Goal: Information Seeking & Learning: Learn about a topic

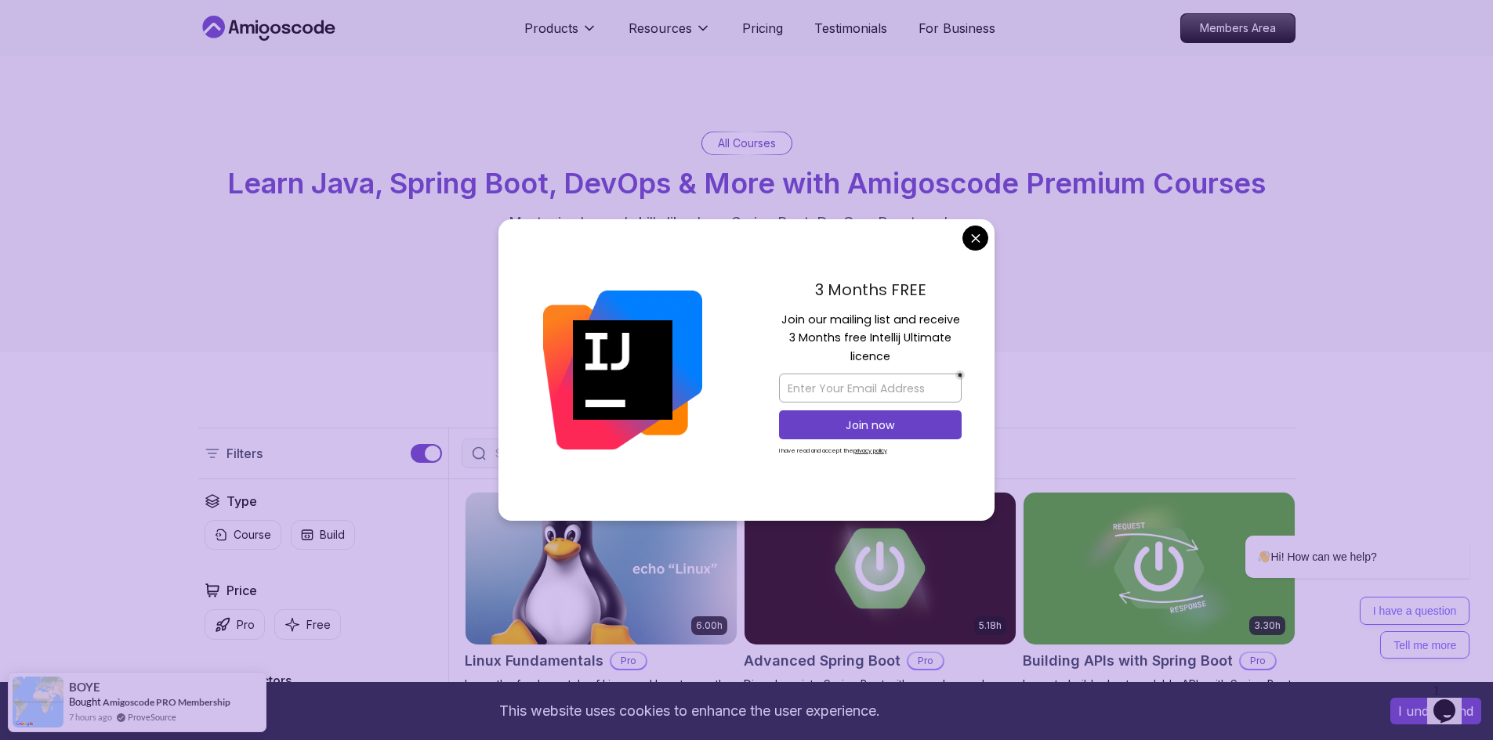
drag, startPoint x: 964, startPoint y: 235, endPoint x: 979, endPoint y: 237, distance: 15.0
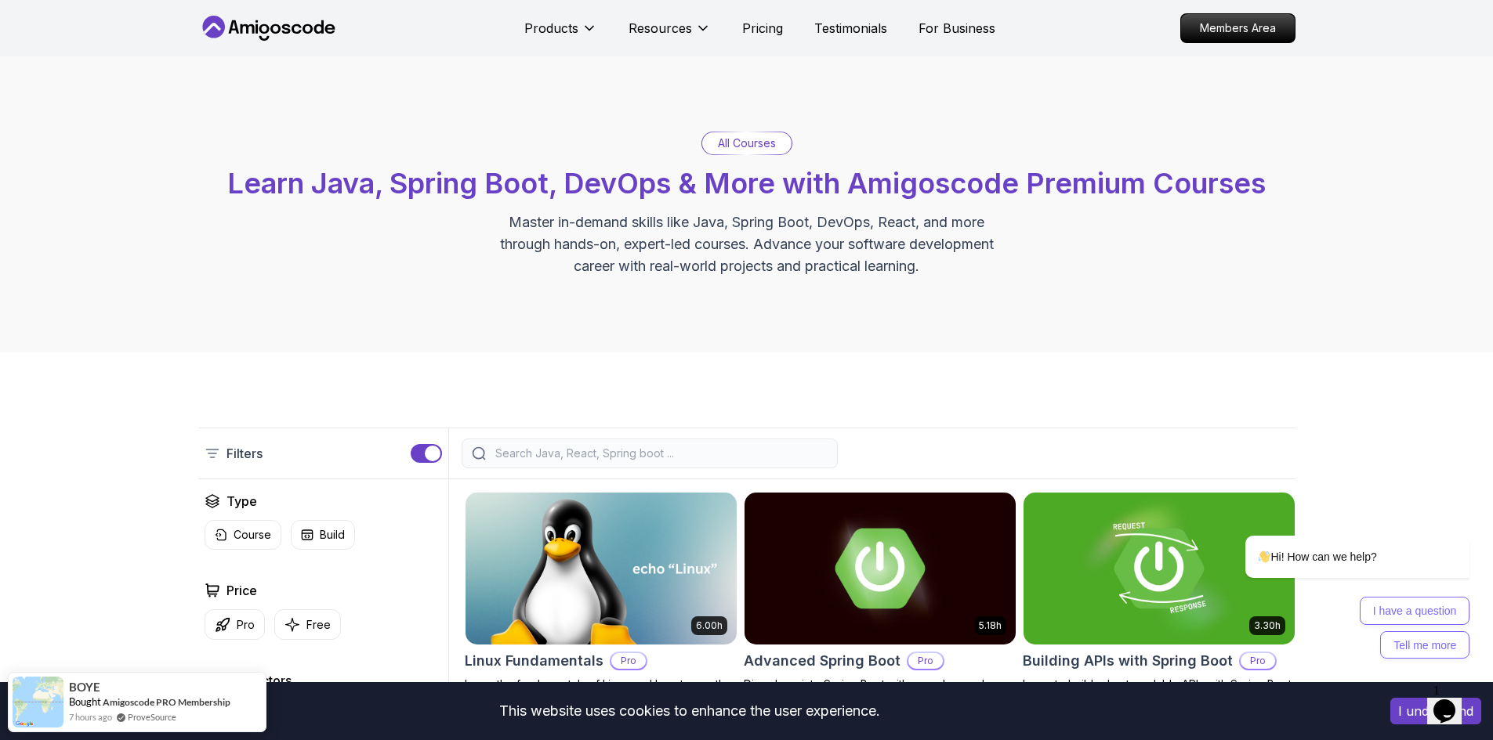
scroll to position [78, 0]
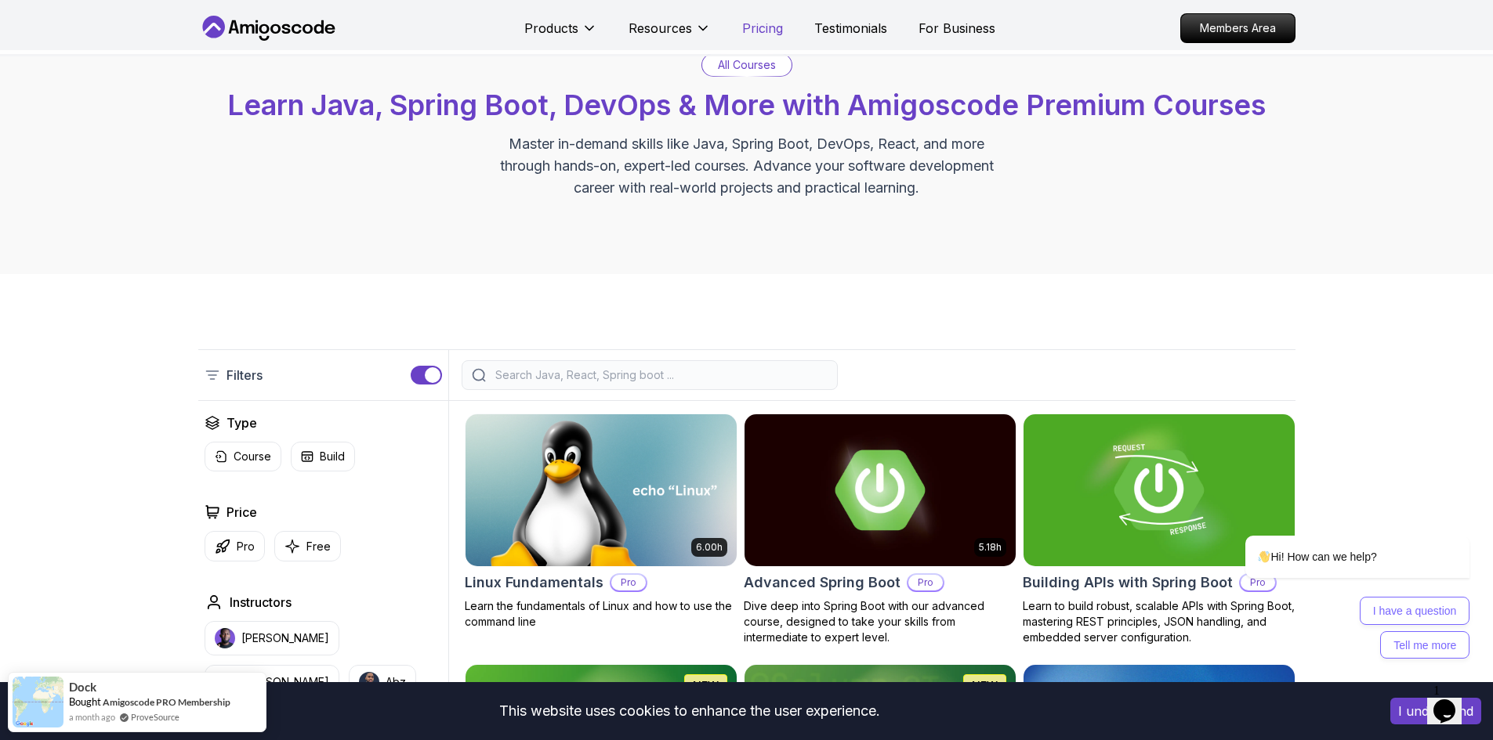
click at [771, 29] on p "Pricing" at bounding box center [762, 28] width 41 height 19
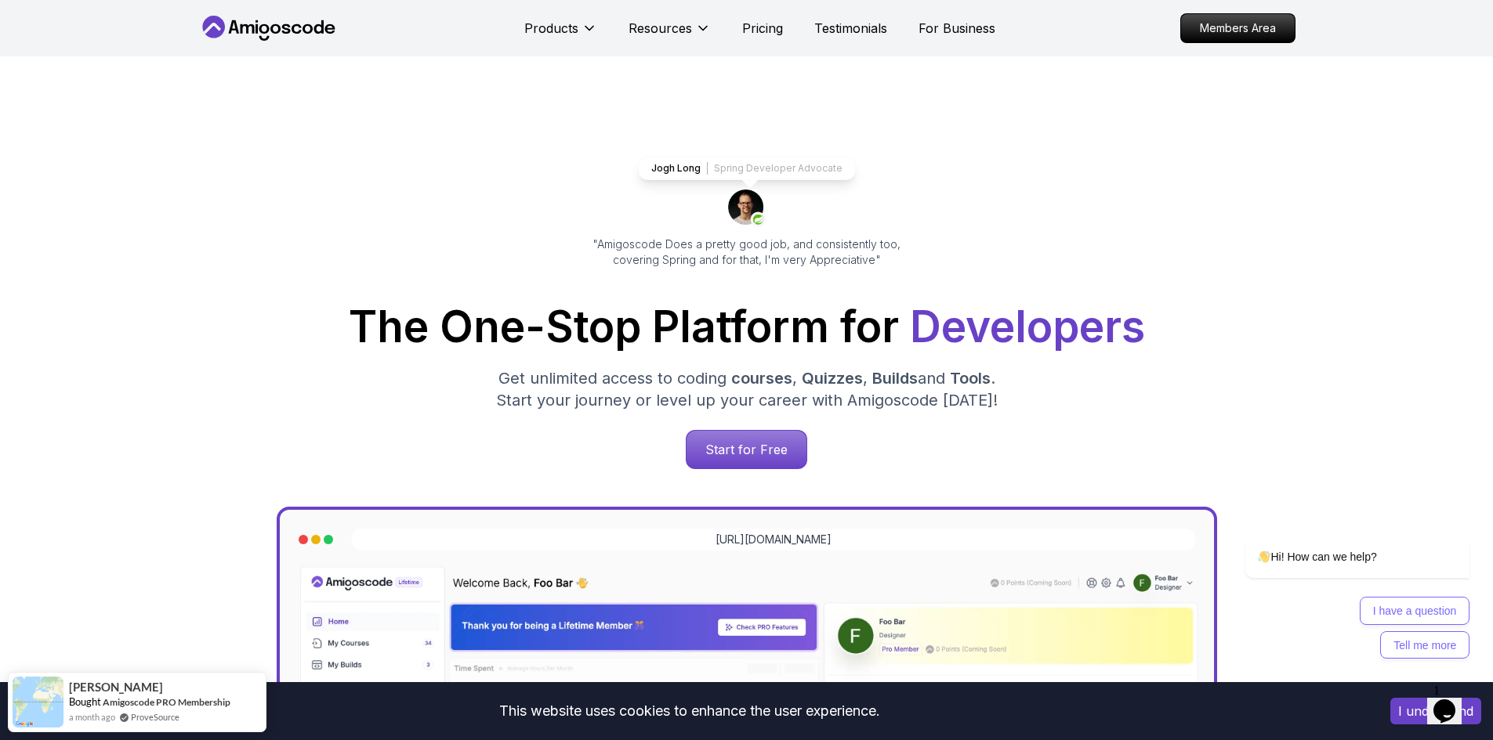
click at [217, 452] on div "Start for Free" at bounding box center [747, 449] width 1072 height 39
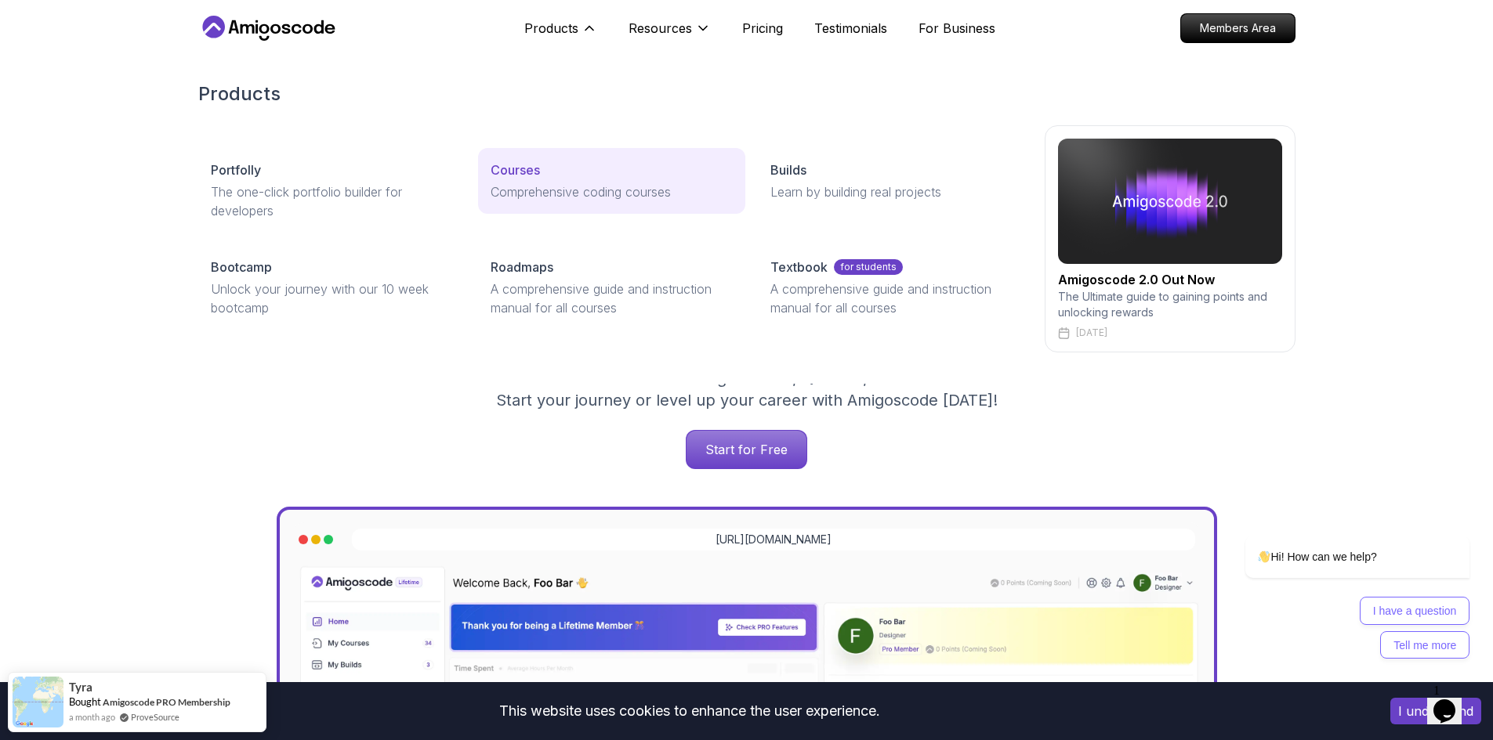
click at [606, 171] on div "Courses" at bounding box center [611, 170] width 242 height 19
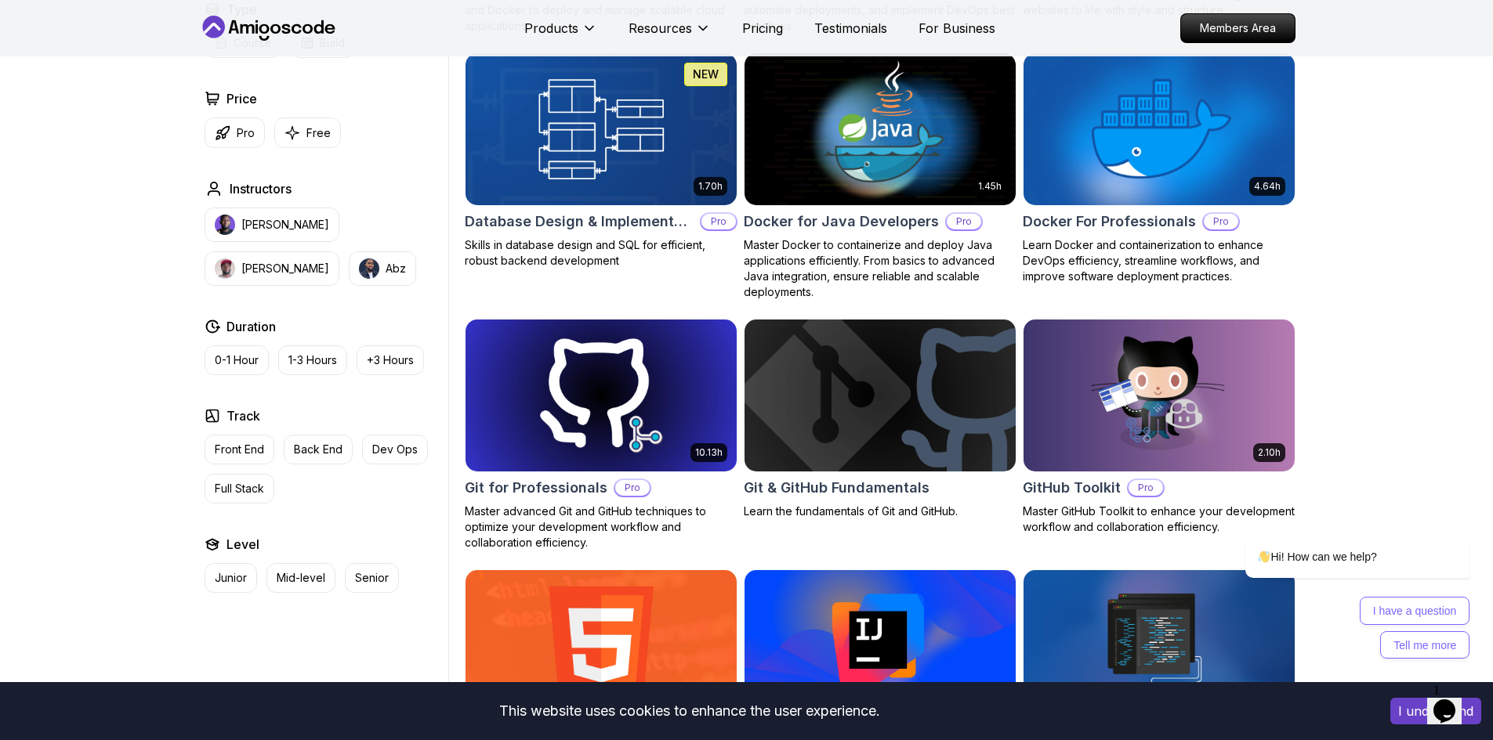
scroll to position [1489, 0]
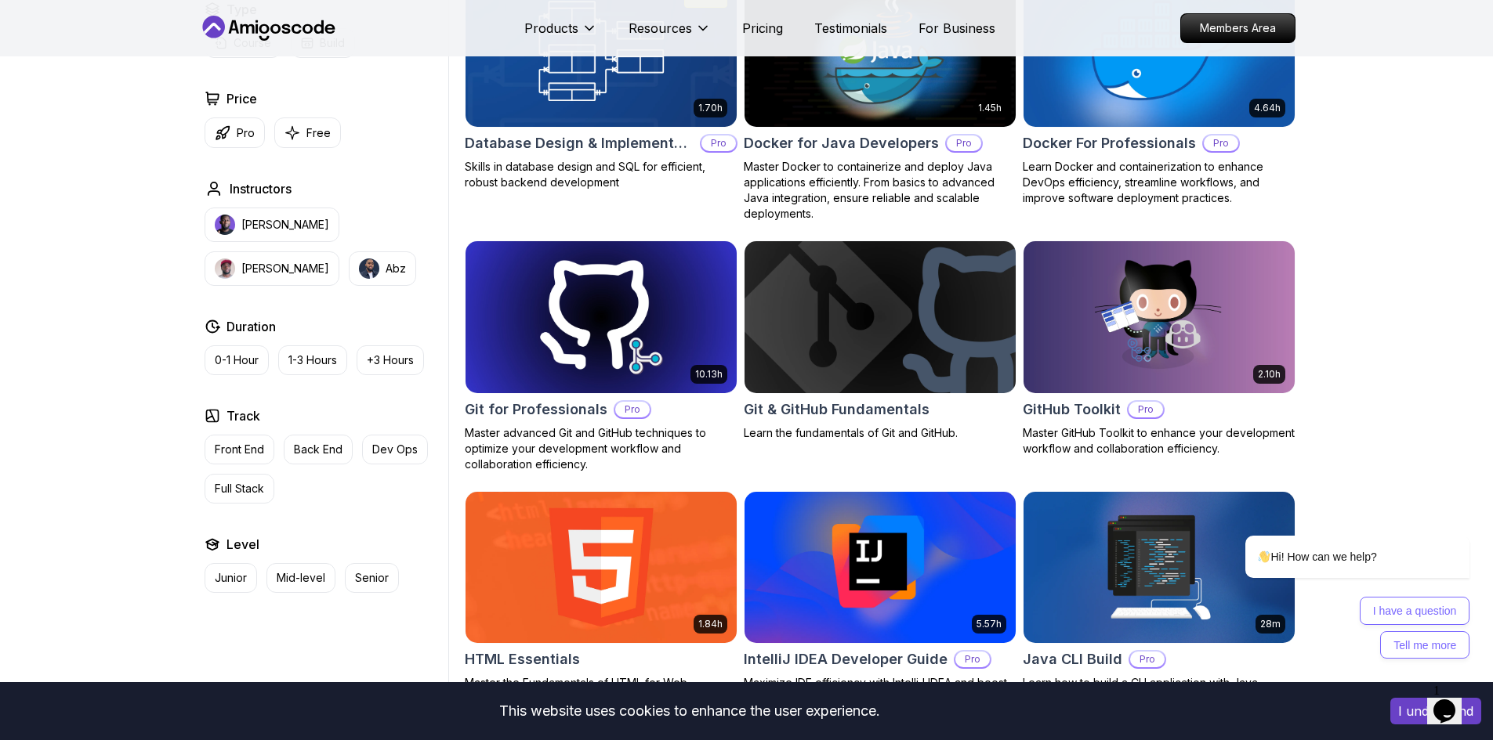
click at [906, 324] on img at bounding box center [879, 316] width 284 height 159
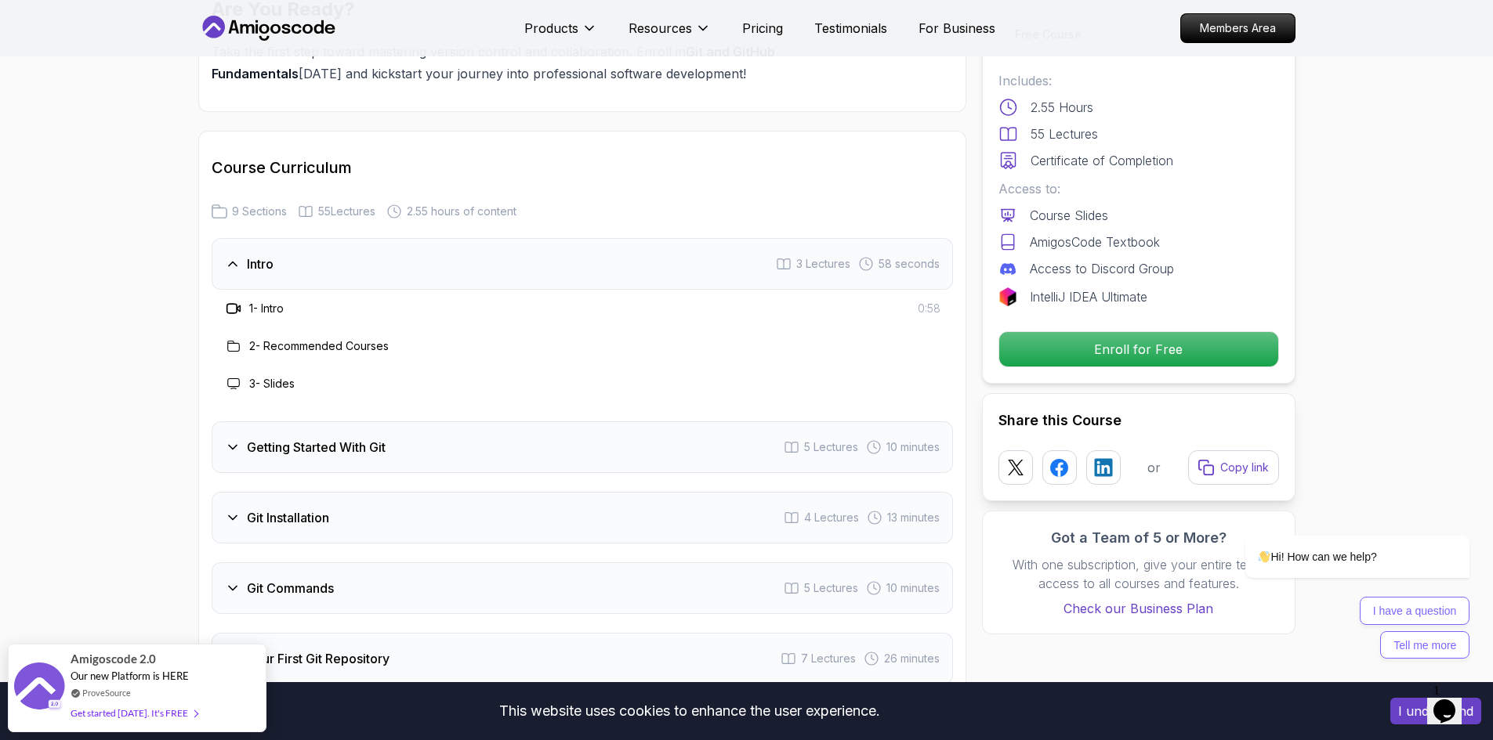
scroll to position [1254, 0]
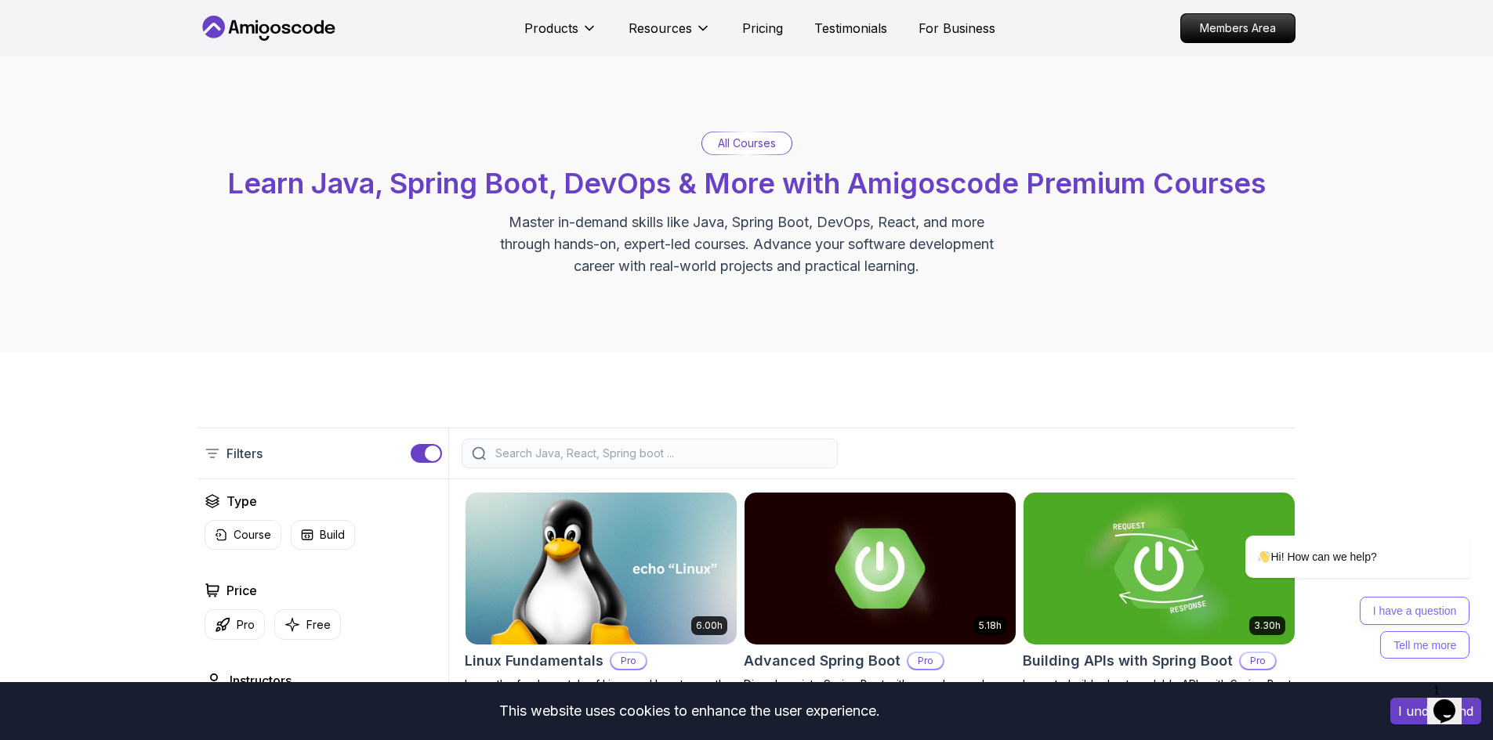
click at [285, 32] on icon at bounding box center [268, 28] width 141 height 25
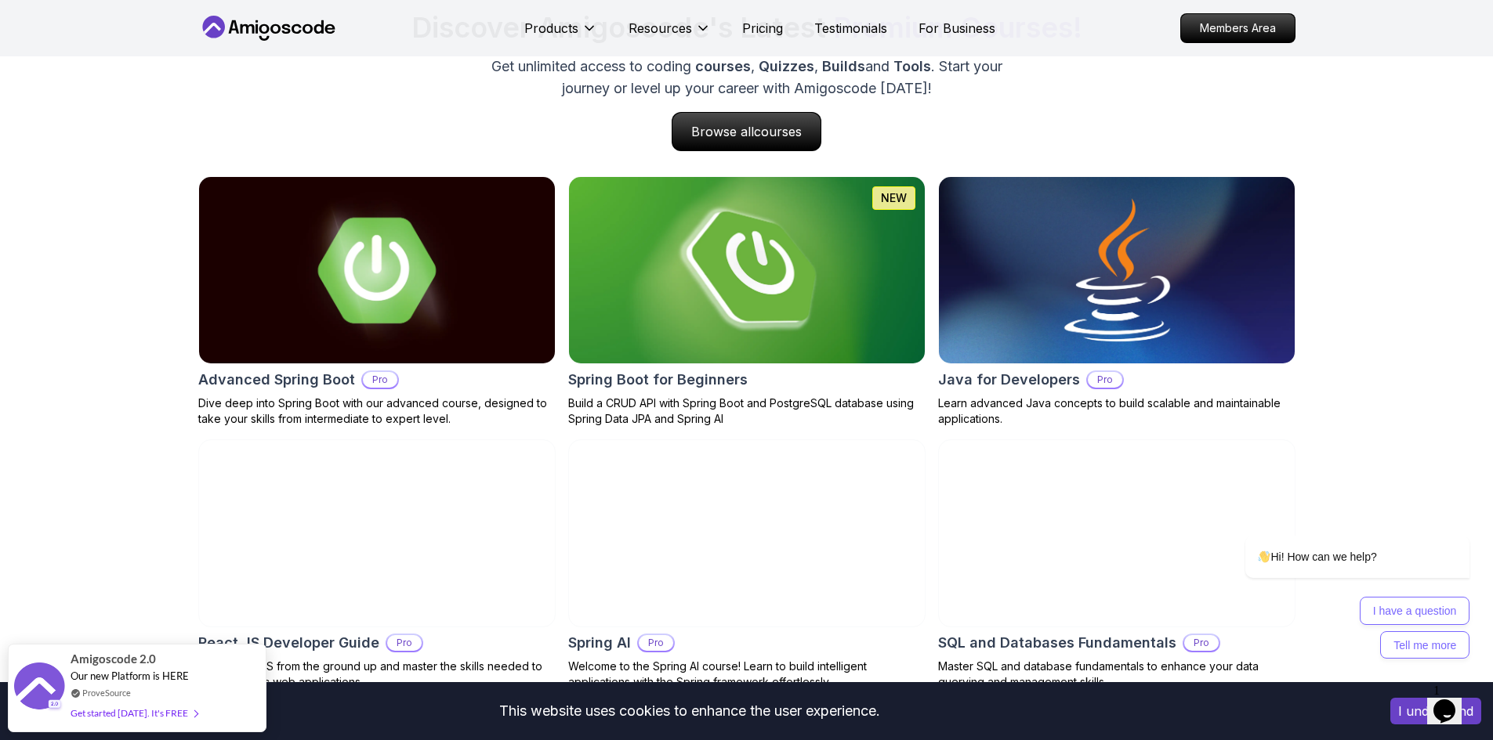
scroll to position [1567, 0]
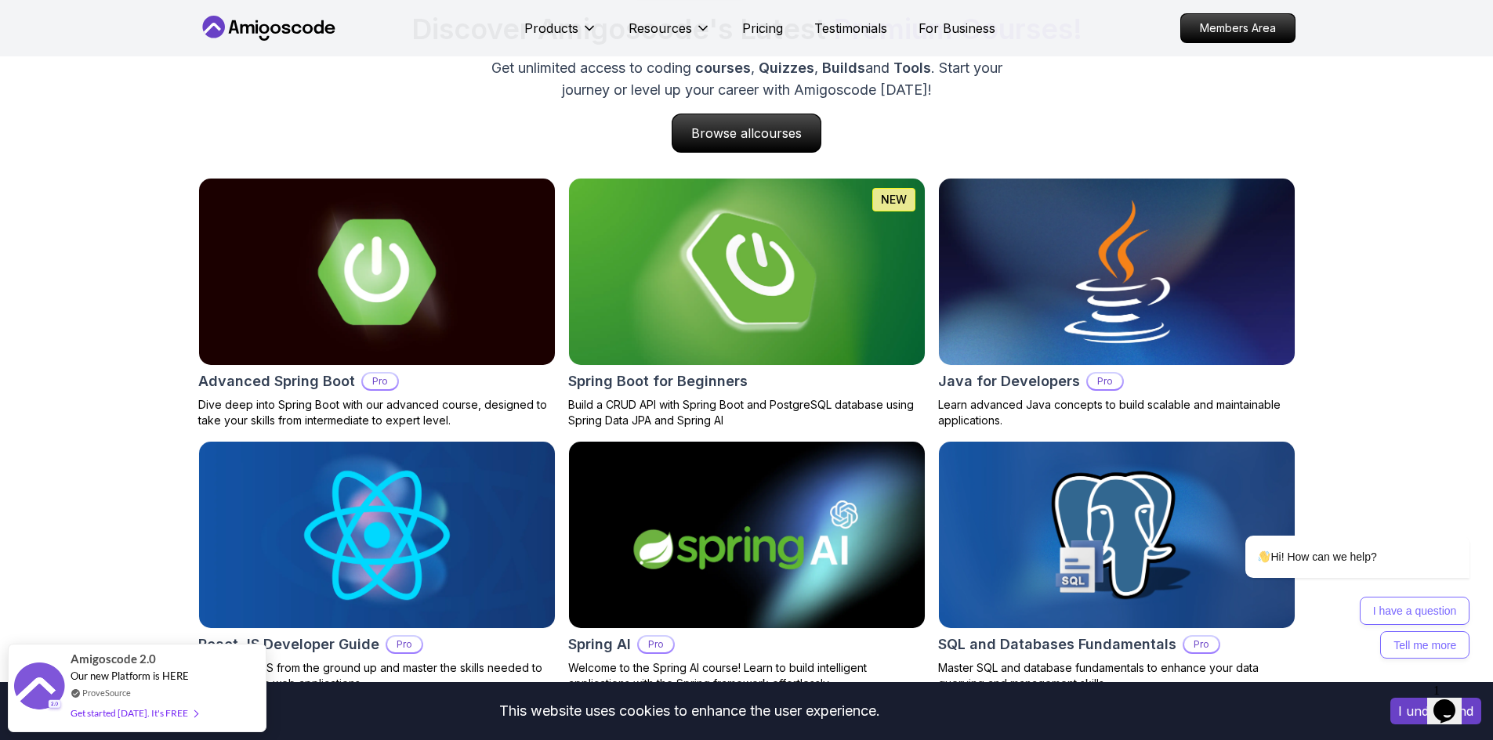
click at [818, 251] on img at bounding box center [746, 272] width 374 height 196
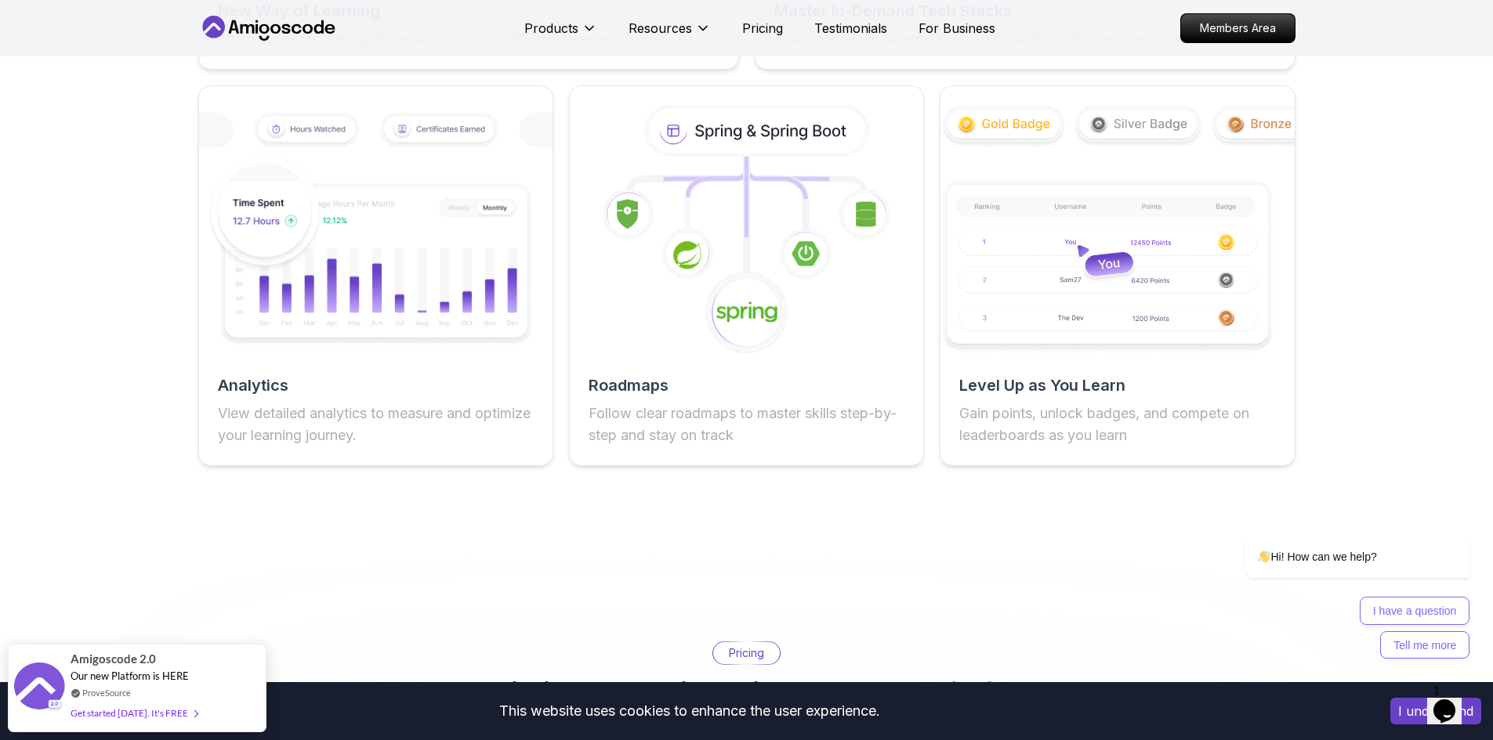
scroll to position [2899, 0]
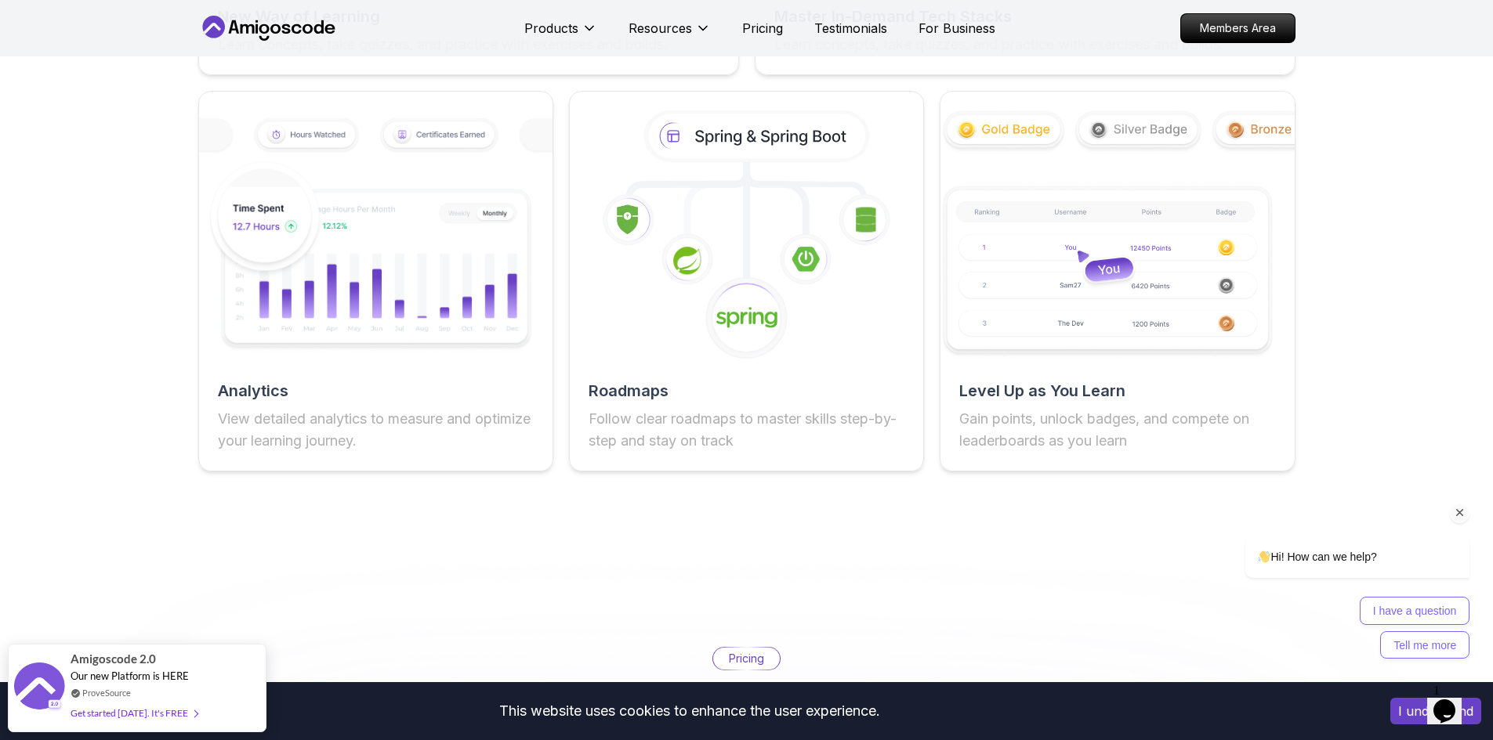
click at [1459, 515] on icon "Chat attention grabber" at bounding box center [1460, 513] width 14 height 14
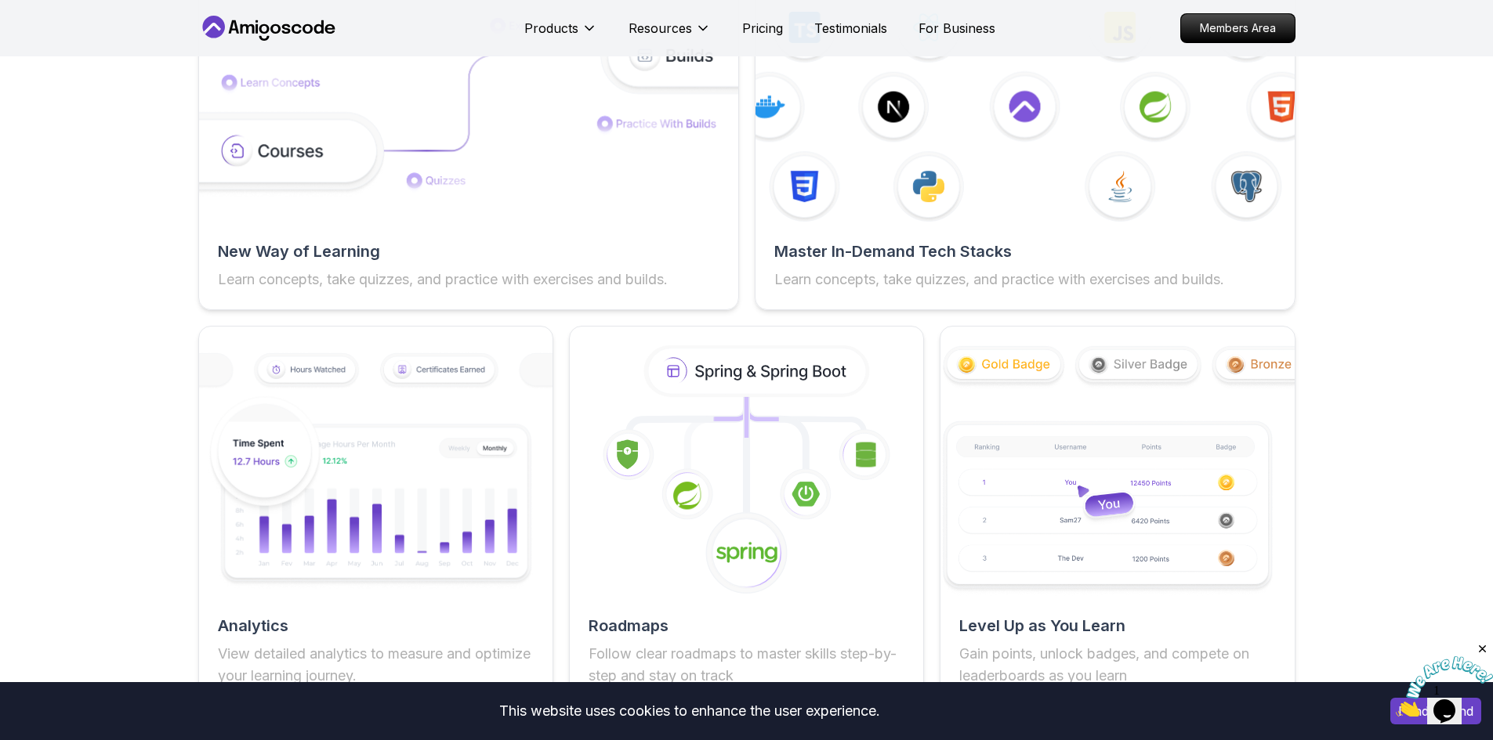
click at [1485, 653] on icon "Close" at bounding box center [1482, 649] width 14 height 14
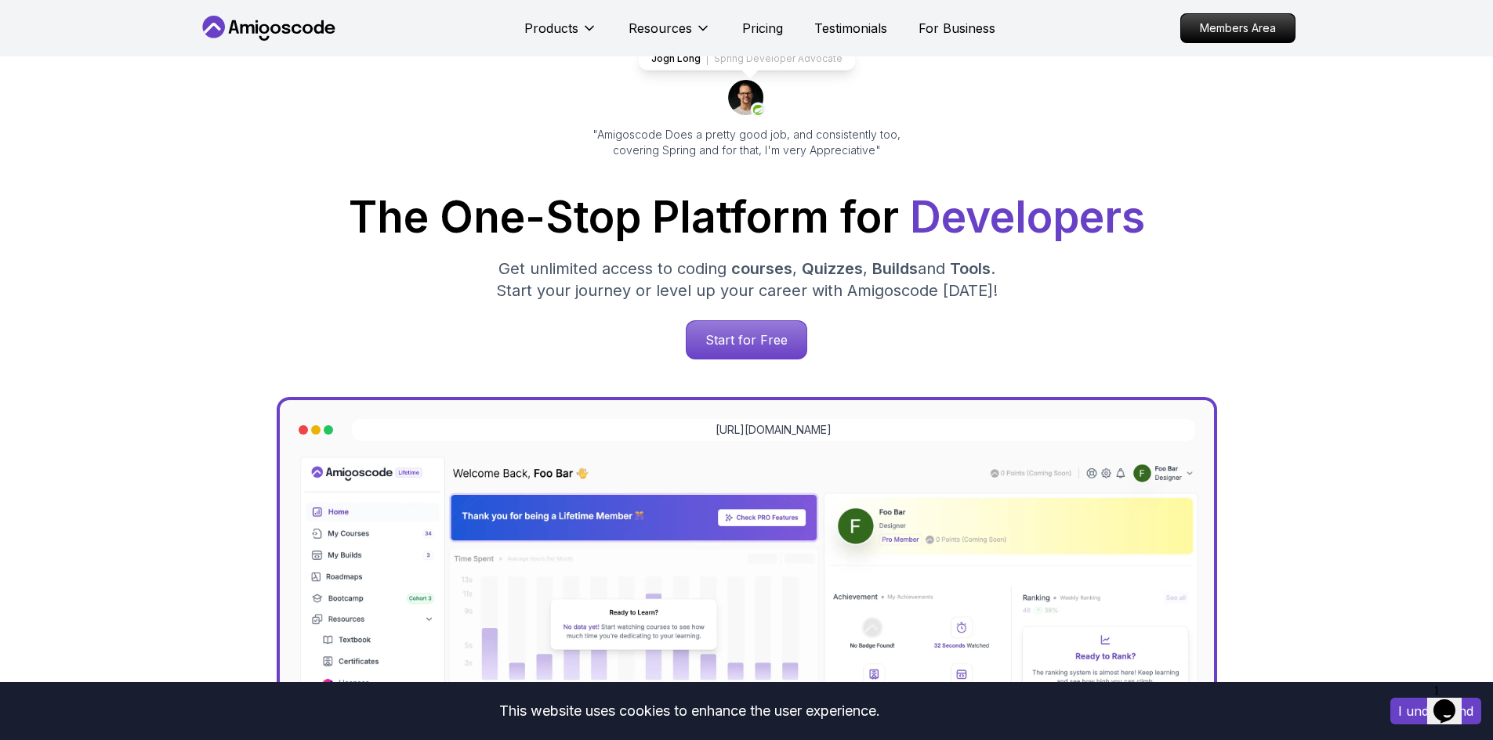
scroll to position [0, 0]
